Goal: Navigation & Orientation: Find specific page/section

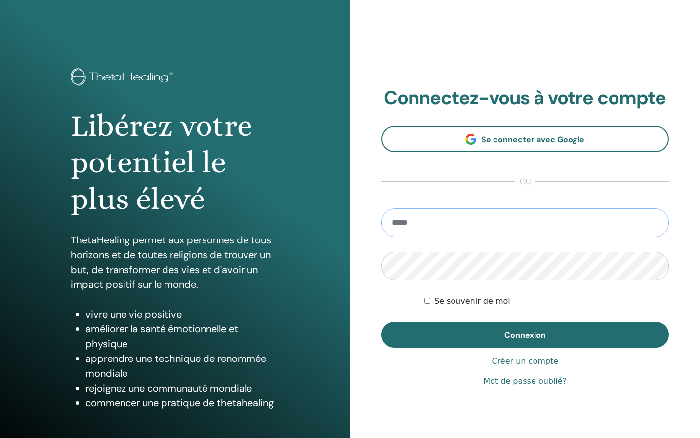
type input "**********"
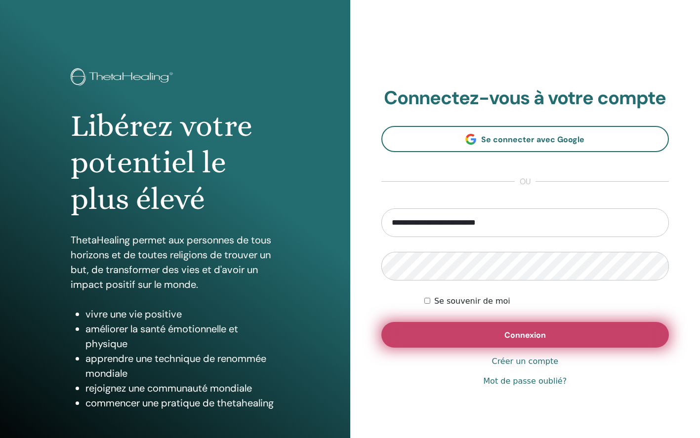
click at [430, 333] on button "Connexion" at bounding box center [525, 335] width 288 height 26
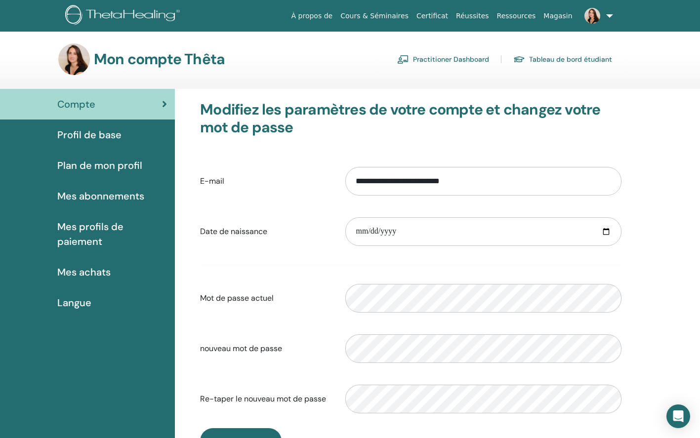
click at [96, 135] on span "Profil de base" at bounding box center [89, 134] width 64 height 15
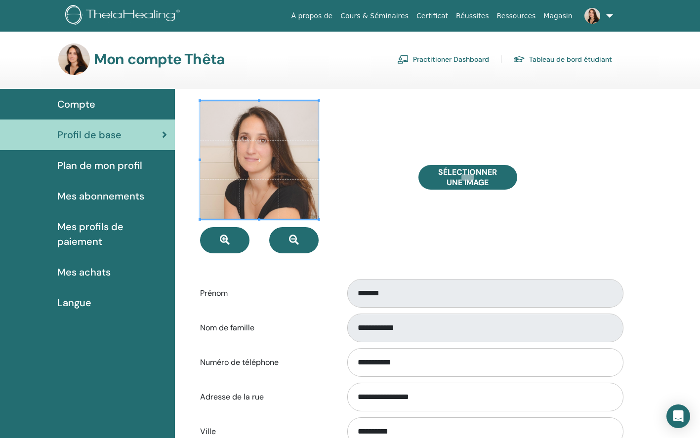
click at [100, 165] on span "Plan de mon profil" at bounding box center [99, 165] width 85 height 15
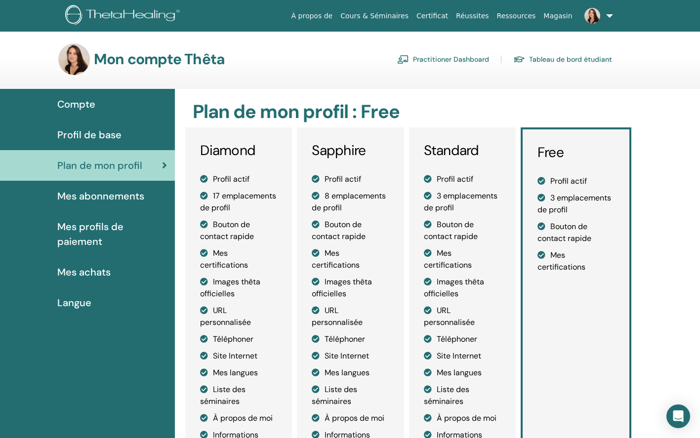
click at [104, 201] on span "Mes abonnements" at bounding box center [100, 196] width 87 height 15
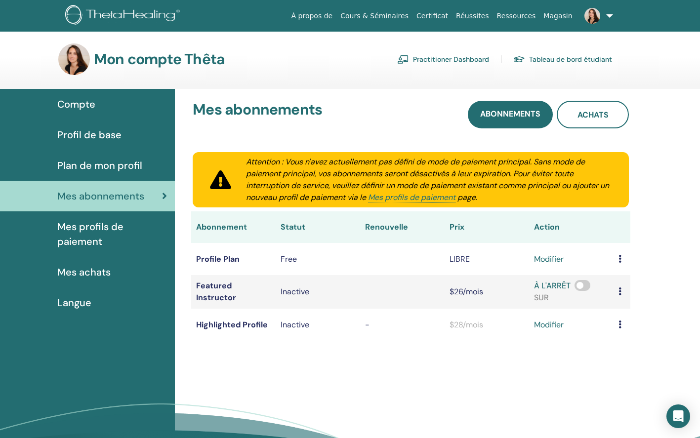
click at [95, 228] on span "Mes profils de paiement" at bounding box center [112, 234] width 110 height 30
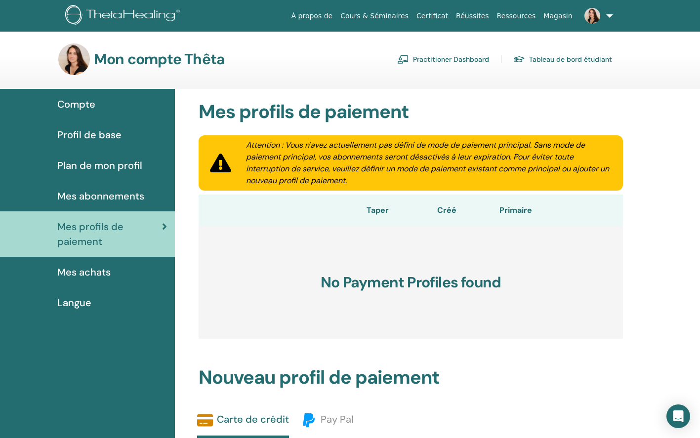
click at [80, 272] on span "Mes achats" at bounding box center [83, 272] width 53 height 15
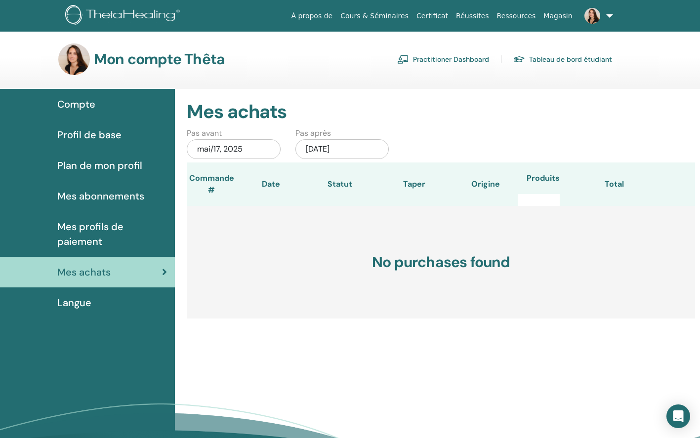
click at [84, 103] on span "Compte" at bounding box center [76, 104] width 38 height 15
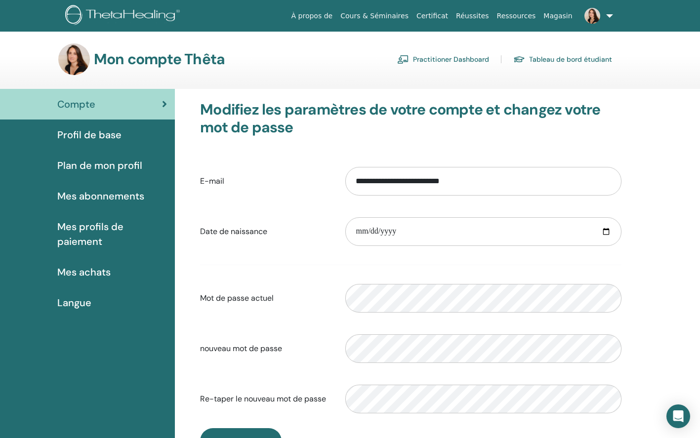
click at [535, 57] on link "Tableau de bord étudiant" at bounding box center [562, 59] width 99 height 16
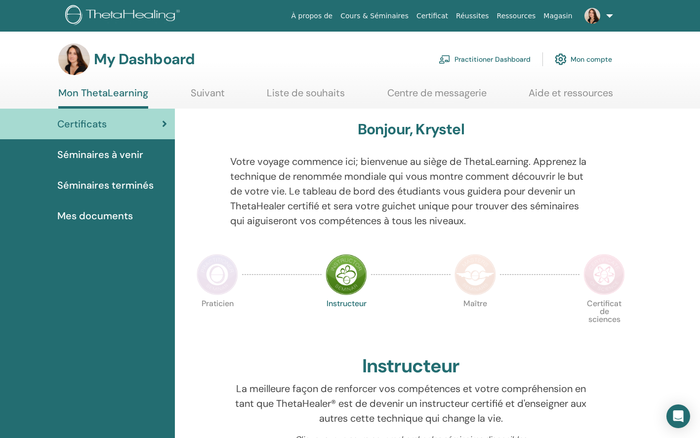
click at [120, 215] on span "Mes documents" at bounding box center [95, 215] width 76 height 15
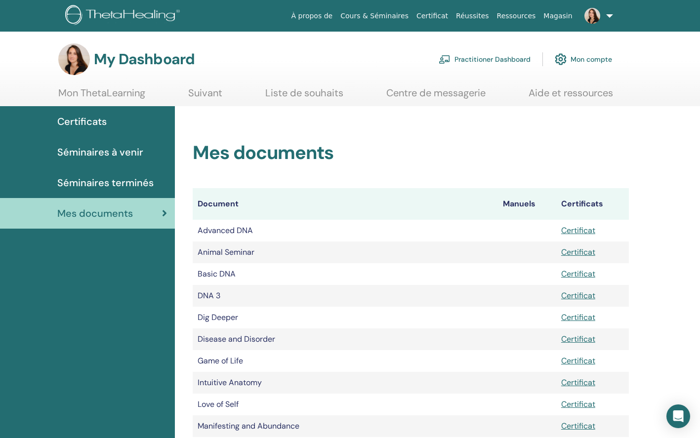
click at [446, 17] on link "Certificat" at bounding box center [432, 16] width 40 height 18
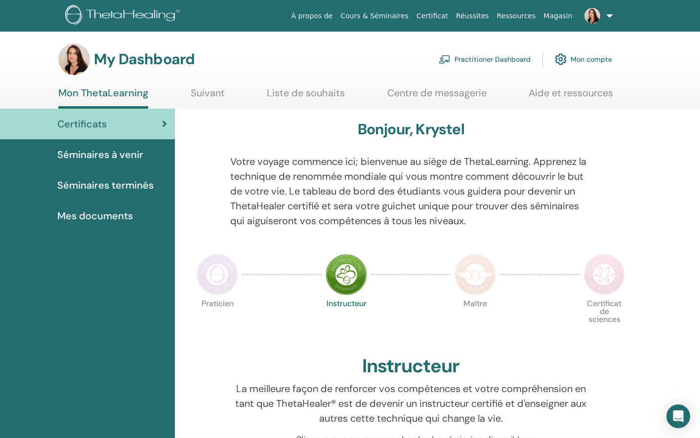
click at [507, 58] on link "Practitioner Dashboard" at bounding box center [484, 59] width 92 height 22
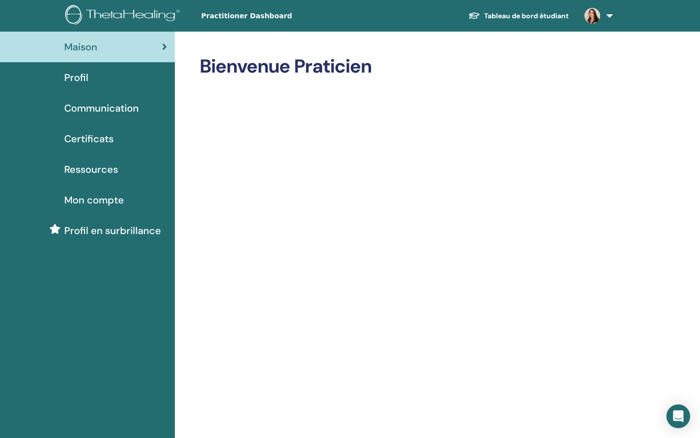
click at [74, 74] on span "Profil" at bounding box center [76, 77] width 24 height 15
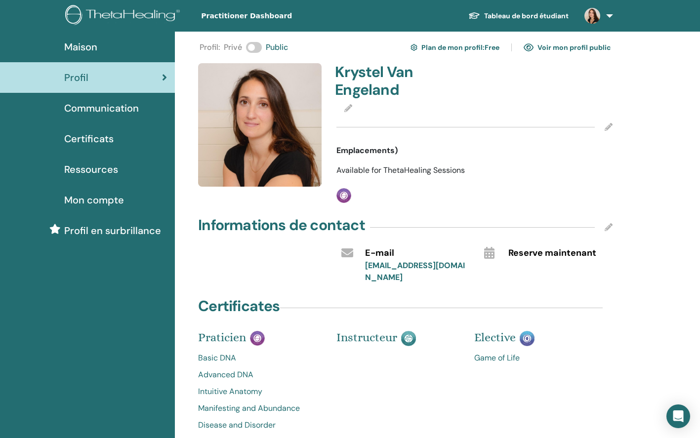
click at [95, 108] on span "Communication" at bounding box center [101, 108] width 75 height 15
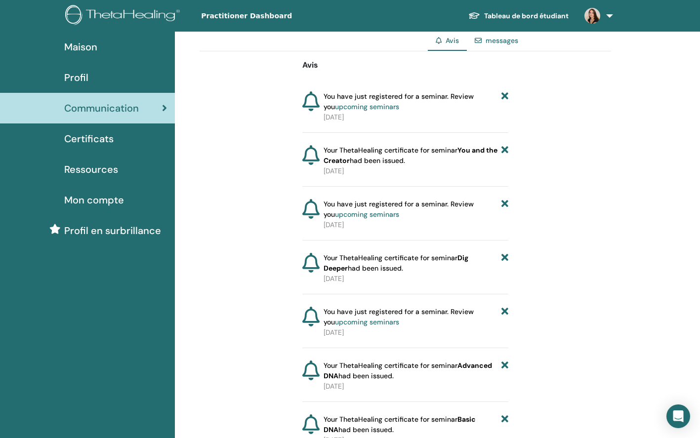
click at [98, 137] on span "Certificats" at bounding box center [88, 138] width 49 height 15
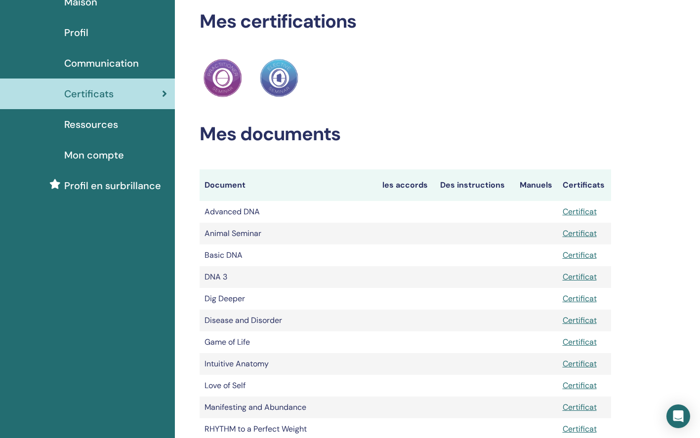
scroll to position [44, 0]
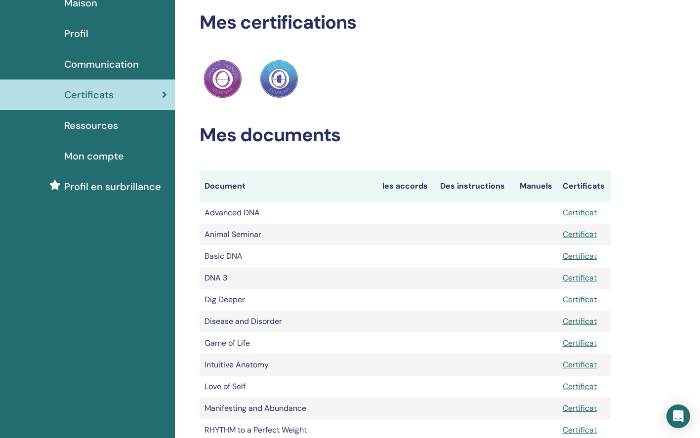
click at [93, 125] on span "Ressources" at bounding box center [91, 125] width 54 height 15
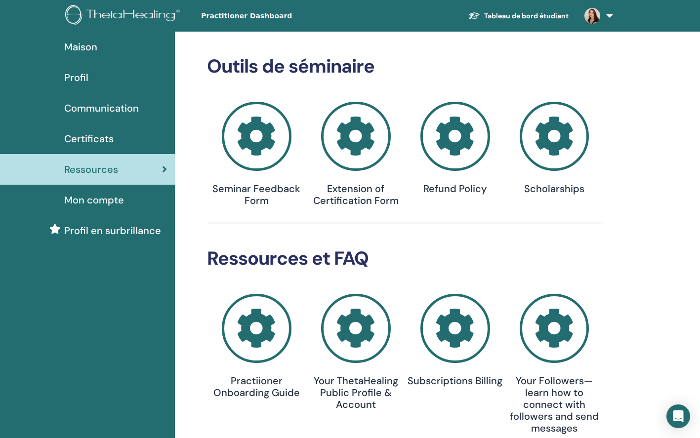
click at [88, 201] on span "Mon compte" at bounding box center [94, 200] width 60 height 15
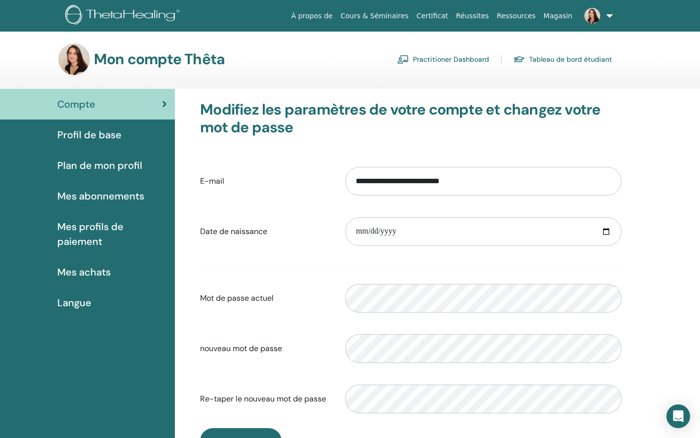
click at [81, 135] on span "Profil de base" at bounding box center [89, 134] width 64 height 15
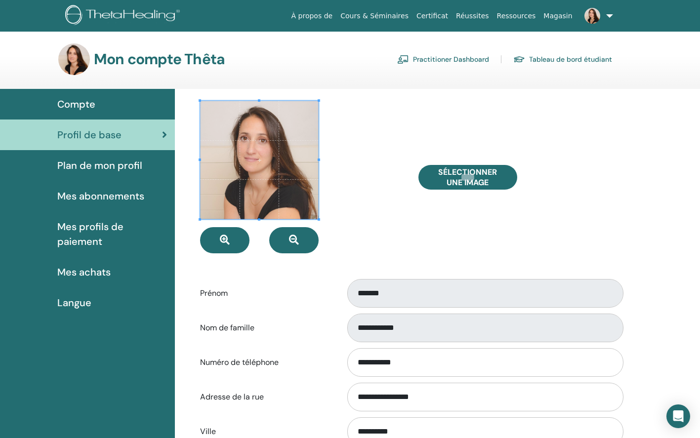
click at [134, 166] on span "Plan de mon profil" at bounding box center [99, 165] width 85 height 15
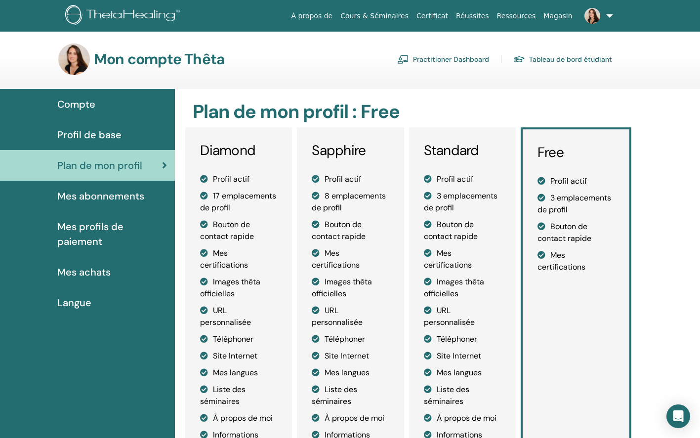
click at [130, 195] on span "Mes abonnements" at bounding box center [100, 196] width 87 height 15
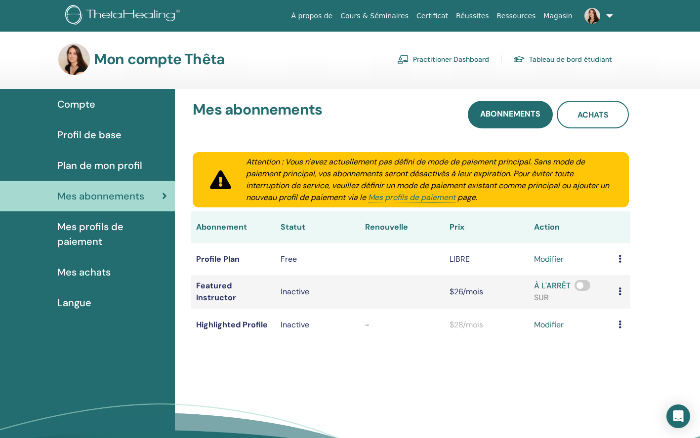
click at [443, 16] on link "Certificat" at bounding box center [432, 16] width 40 height 18
